Goal: Transaction & Acquisition: Purchase product/service

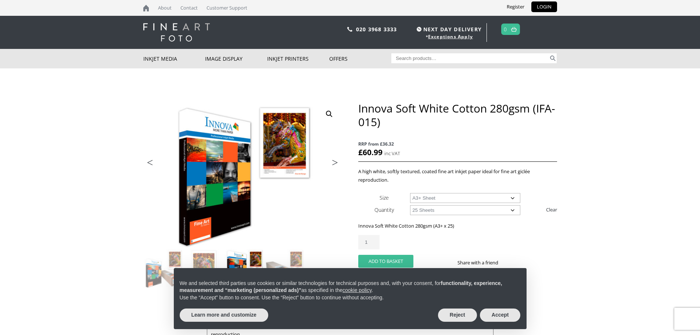
scroll to position [110, 0]
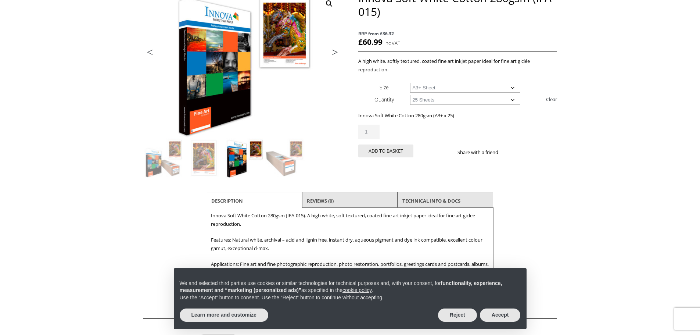
click at [415, 87] on select "Choose an option A4 Sheet A3 Sheet A3+ Sheet A2 Sheet" at bounding box center [465, 88] width 110 height 10
click at [346, 81] on div "🔍 Previous Next Innova Soft White Cotton 280gsm (IFA-015) RRP from £36.32 £ 60.…" at bounding box center [350, 139] width 414 height 297
click at [428, 101] on select "Choose an option 25 Sheets" at bounding box center [465, 100] width 110 height 10
select select
click at [410, 95] on select "Choose an option 25 Sheets" at bounding box center [465, 100] width 110 height 10
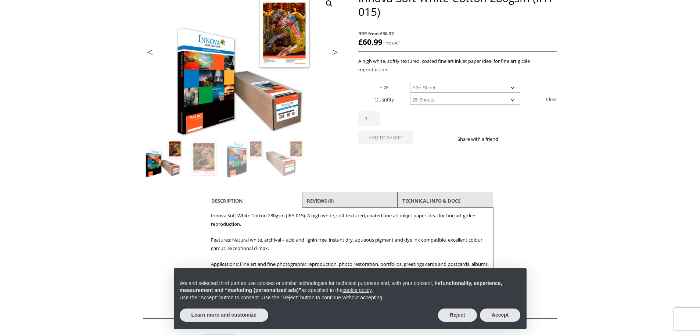
click at [422, 88] on select "Choose an option A4 Sheet A3 Sheet A3+ Sheet A2 Sheet 17" Wide Roll 24" Wide Ro…" at bounding box center [465, 88] width 110 height 10
click at [410, 83] on select "Choose an option A4 Sheet A3 Sheet A3+ Sheet A2 Sheet 17" Wide Roll 24" Wide Ro…" at bounding box center [465, 88] width 110 height 10
select select "24-wide-roll"
click at [424, 101] on select "Choose an option 15m" at bounding box center [465, 100] width 110 height 10
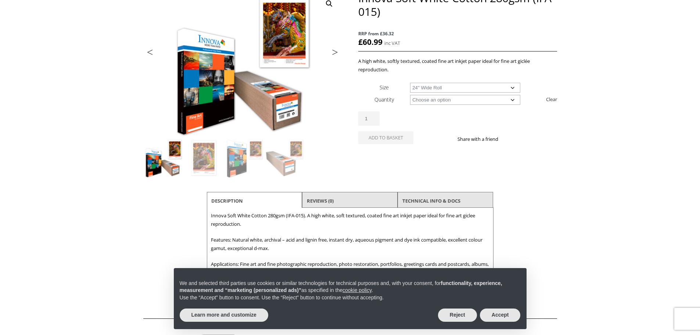
click at [366, 90] on th "Size" at bounding box center [384, 87] width 52 height 12
click at [500, 317] on button "Accept" at bounding box center [500, 314] width 41 height 13
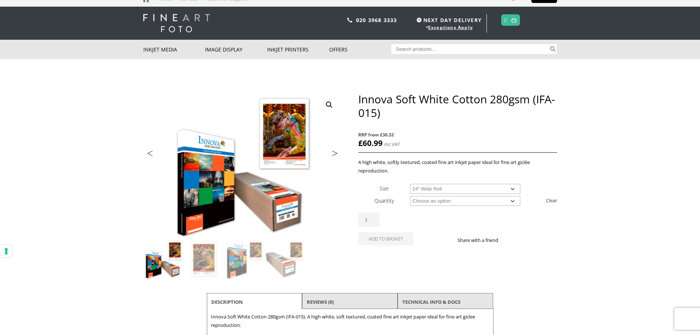
scroll to position [0, 0]
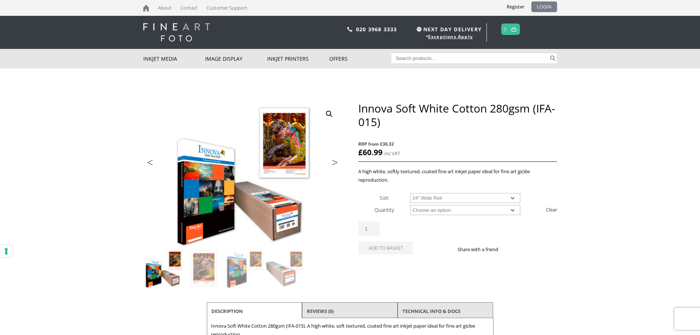
click at [546, 5] on link "LOGIN" at bounding box center [544, 6] width 26 height 11
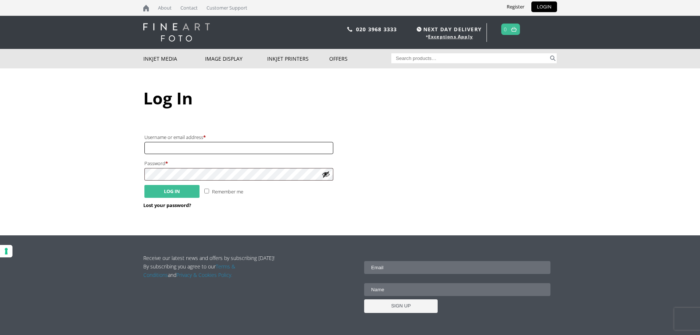
type input "robmyers67@gmail.com"
click at [172, 191] on button "Log in" at bounding box center [171, 191] width 55 height 13
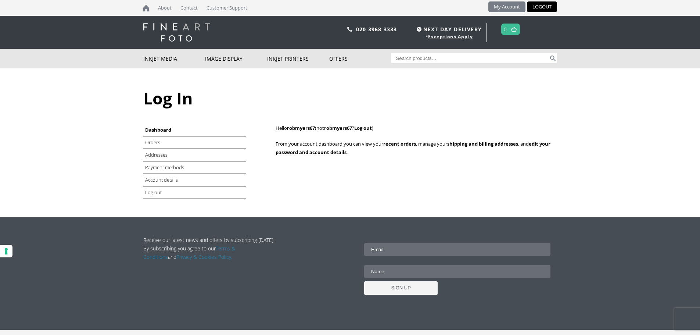
click at [506, 6] on link "My Account" at bounding box center [506, 6] width 37 height 11
click at [150, 143] on link "Orders" at bounding box center [153, 142] width 16 height 7
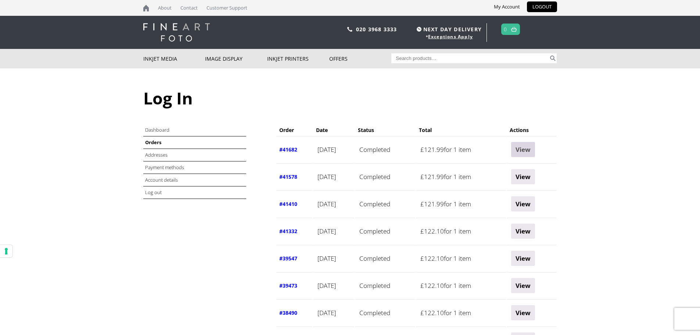
click at [535, 147] on link "View" at bounding box center [523, 149] width 24 height 15
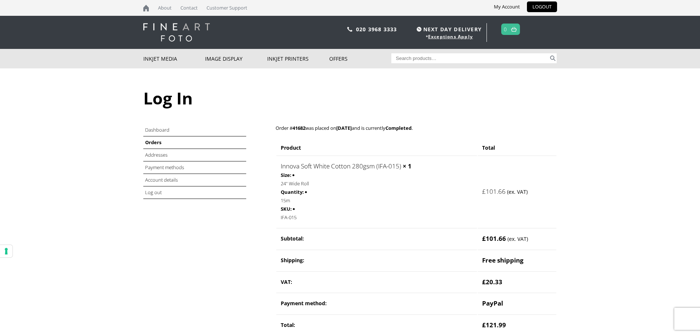
scroll to position [147, 0]
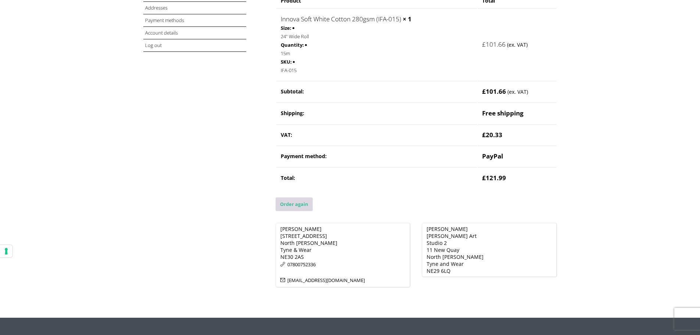
click at [288, 203] on link "Order again" at bounding box center [293, 204] width 37 height 14
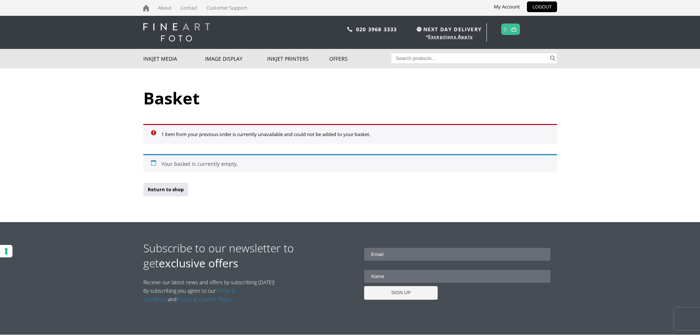
click at [411, 53] on input "Search for:" at bounding box center [469, 58] width 157 height 10
type input "IFA-15"
click at [555, 58] on button "Search" at bounding box center [552, 58] width 8 height 10
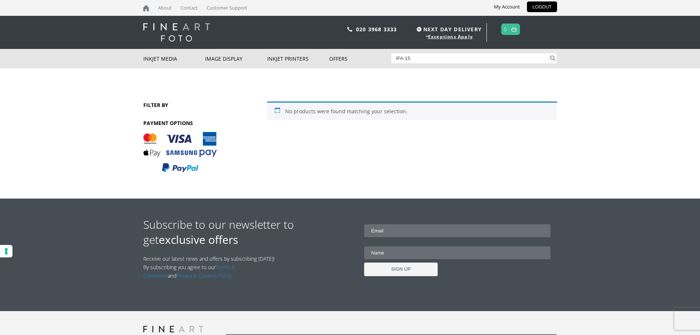
click at [400, 57] on input "IFA-15" at bounding box center [469, 58] width 157 height 10
type input "Iinnova FA-15"
click at [548, 53] on button "Search" at bounding box center [552, 58] width 8 height 10
click at [413, 58] on input "Iinnova FA-15" at bounding box center [469, 58] width 157 height 10
click at [416, 56] on input "Iinnova FA-15" at bounding box center [469, 58] width 157 height 10
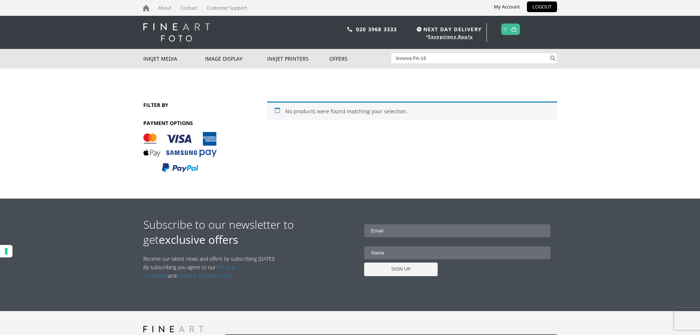
click at [414, 57] on input "Iinnova FA-15" at bounding box center [469, 58] width 157 height 10
click at [548, 53] on button "Search" at bounding box center [552, 58] width 8 height 10
click at [398, 59] on input "Iinnova IFA-15" at bounding box center [469, 58] width 157 height 10
type input "innova IFA-15"
click at [548, 53] on button "Search" at bounding box center [552, 58] width 8 height 10
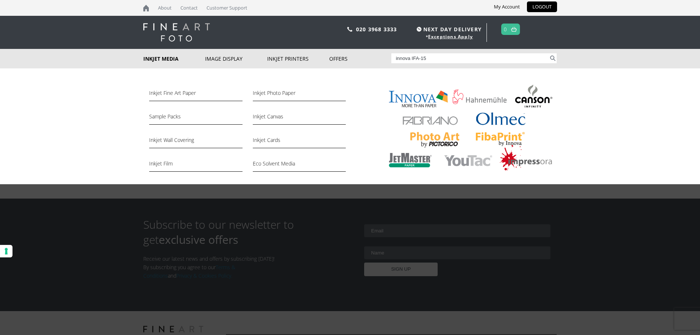
click at [159, 60] on link "Inkjet Media" at bounding box center [174, 58] width 62 height 19
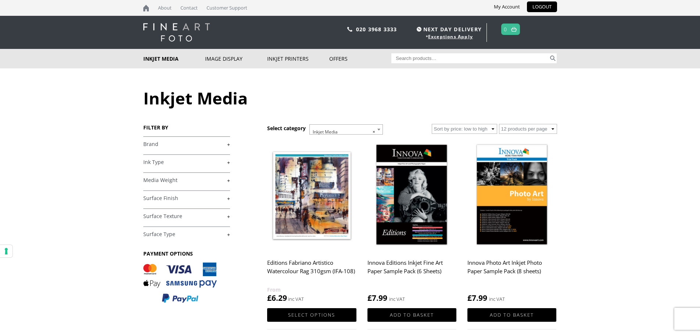
click at [151, 142] on link "+" at bounding box center [186, 144] width 87 height 7
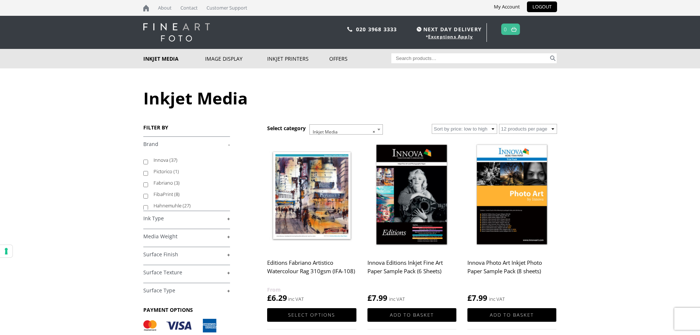
click at [146, 161] on input "Innova (37)" at bounding box center [145, 161] width 5 height 5
checkbox input "true"
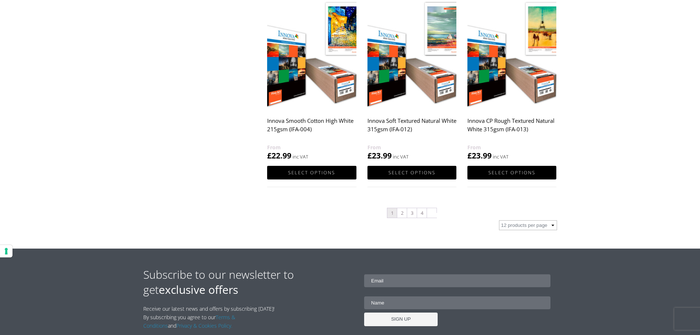
scroll to position [735, 0]
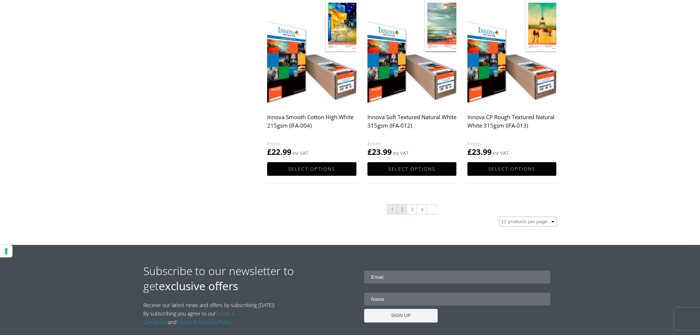
click at [402, 208] on link "2" at bounding box center [402, 209] width 10 height 10
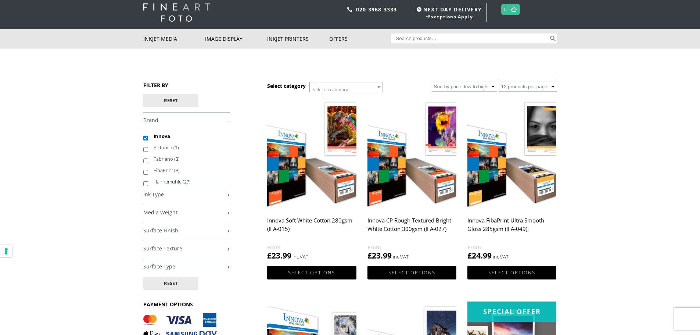
scroll to position [37, 0]
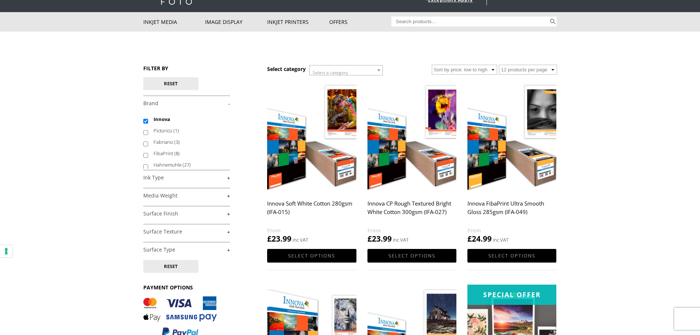
click at [346, 159] on img at bounding box center [311, 135] width 89 height 111
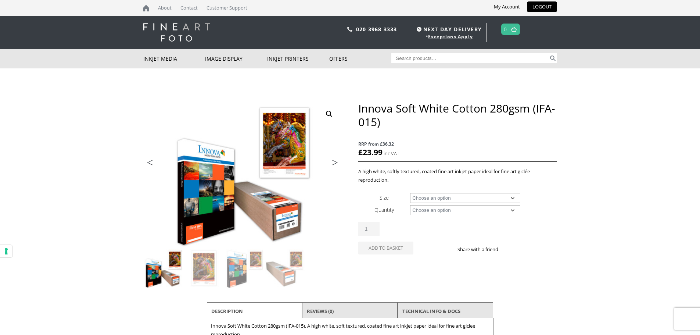
click at [444, 197] on select "Choose an option A4 Sheet A3 Sheet A3+ Sheet A2 Sheet 17" Wide Roll 24" Wide Ro…" at bounding box center [465, 198] width 110 height 10
click at [410, 193] on select "Choose an option A4 Sheet A3 Sheet A3+ Sheet A2 Sheet 17" Wide Roll 24" Wide Ro…" at bounding box center [465, 198] width 110 height 10
select select "24-wide-roll"
click at [437, 207] on select "Choose an option 15m" at bounding box center [465, 210] width 110 height 10
select select "15m"
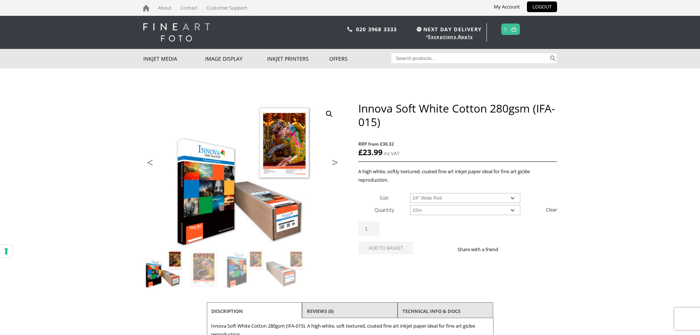
click at [410, 205] on select "Choose an option 15m" at bounding box center [465, 210] width 110 height 10
select select "24-wide-roll"
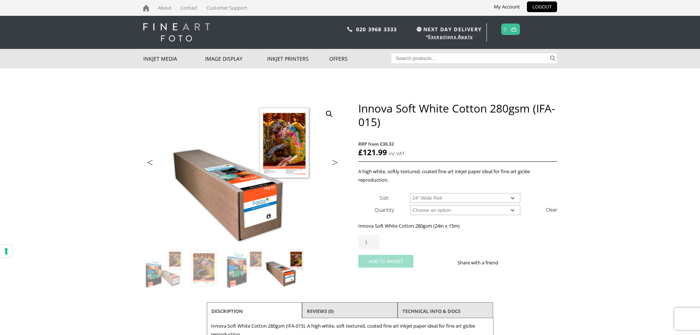
click at [381, 262] on button "Add to basket" at bounding box center [385, 261] width 55 height 13
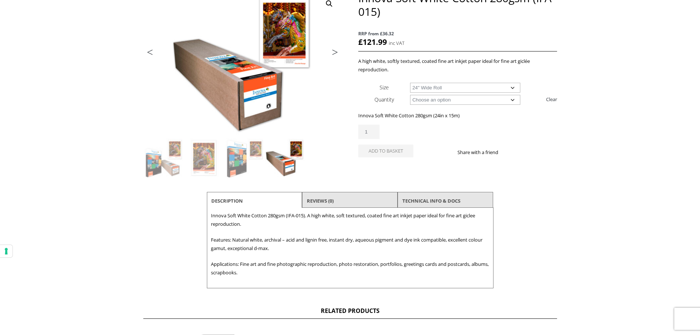
scroll to position [110, 0]
click at [406, 69] on p "A high white, softly textured, coated fine art inkjet paper ideal for fine art …" at bounding box center [457, 65] width 198 height 17
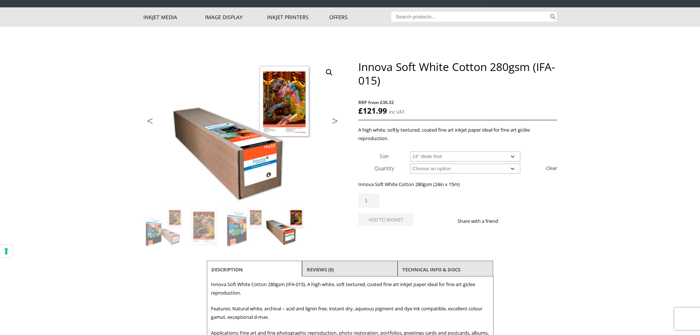
scroll to position [0, 0]
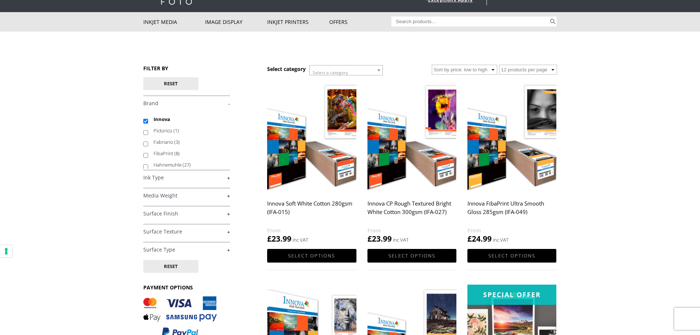
click at [319, 152] on img at bounding box center [311, 135] width 89 height 111
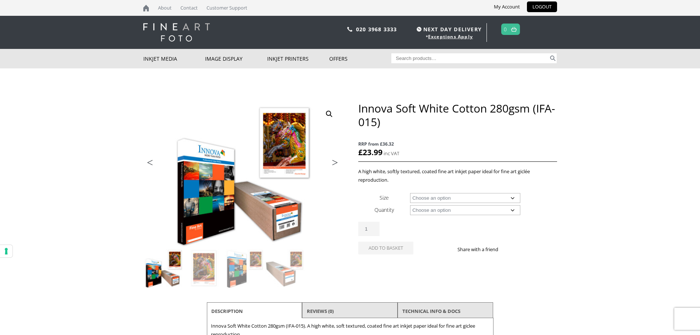
click at [445, 195] on select "Choose an option A4 Sheet A3 Sheet A3+ Sheet A2 Sheet 17" Wide Roll 24" Wide Ro…" at bounding box center [465, 198] width 110 height 10
click at [410, 193] on select "Choose an option A4 Sheet A3 Sheet A3+ Sheet A2 Sheet 17" Wide Roll 24" Wide Ro…" at bounding box center [465, 198] width 110 height 10
select select "24-wide-roll"
click at [426, 212] on select "Choose an option 15m" at bounding box center [465, 210] width 110 height 10
select select "15m"
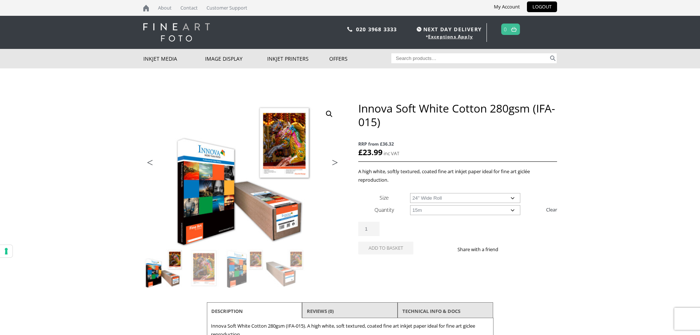
click at [410, 205] on select "Choose an option 15m" at bounding box center [465, 210] width 110 height 10
select select "24-wide-roll"
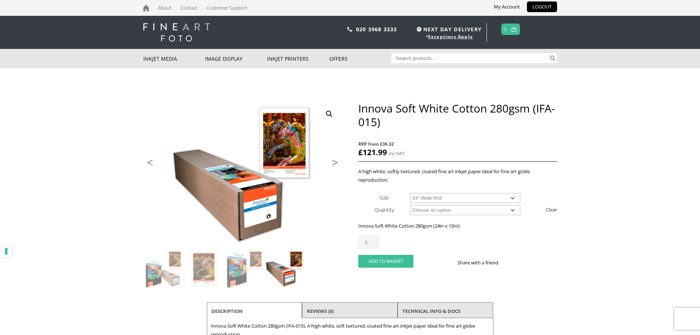
click at [390, 261] on button "Add to basket" at bounding box center [385, 261] width 55 height 13
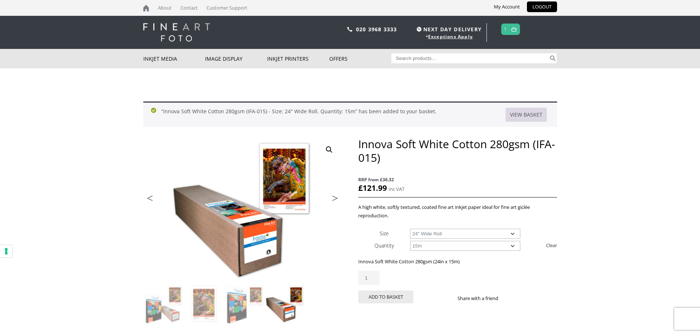
click at [525, 113] on link "View basket" at bounding box center [525, 115] width 41 height 14
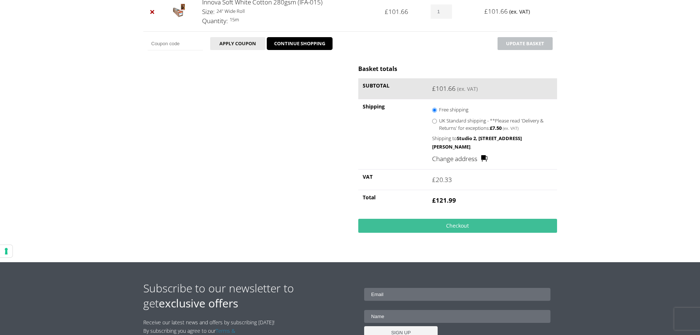
scroll to position [147, 0]
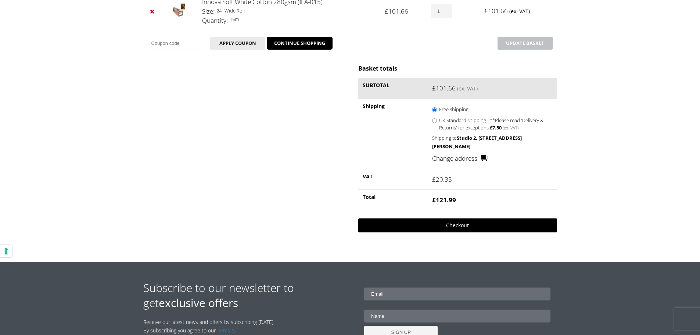
click at [447, 224] on link "Checkout" at bounding box center [457, 225] width 198 height 14
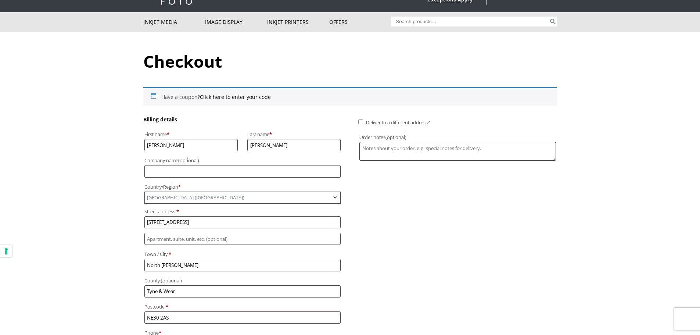
click at [360, 122] on input "Deliver to a different address?" at bounding box center [360, 121] width 5 height 5
checkbox input "true"
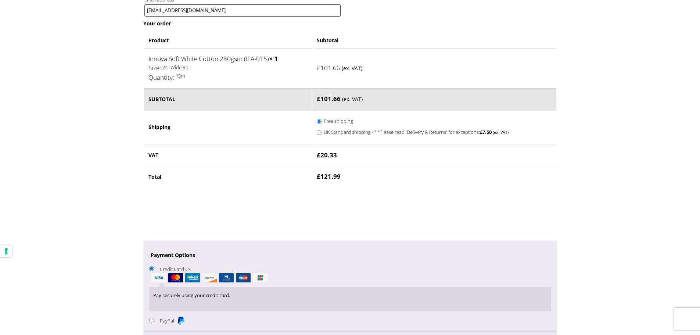
scroll to position [478, 0]
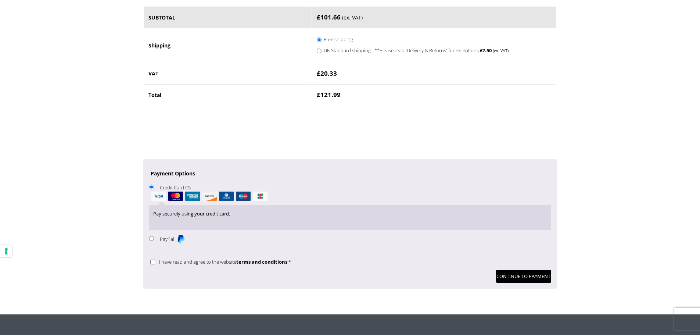
click at [153, 261] on input "I have read and agree to the website terms and conditions *" at bounding box center [152, 261] width 5 height 5
checkbox input "true"
click at [517, 274] on button "Continue to Payment" at bounding box center [523, 276] width 55 height 13
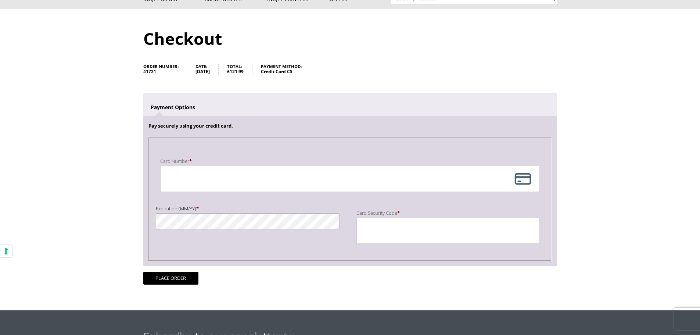
scroll to position [110, 0]
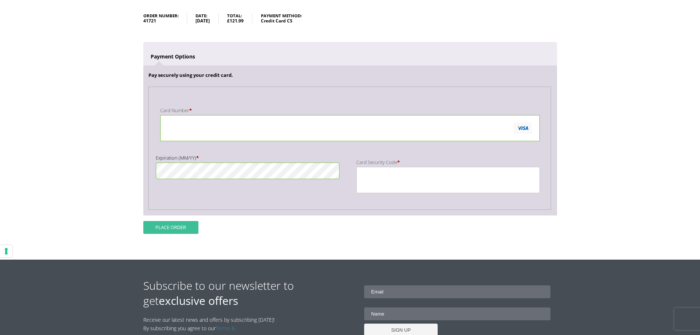
click at [175, 229] on button "Place order" at bounding box center [170, 227] width 55 height 13
